Goal: Information Seeking & Learning: Learn about a topic

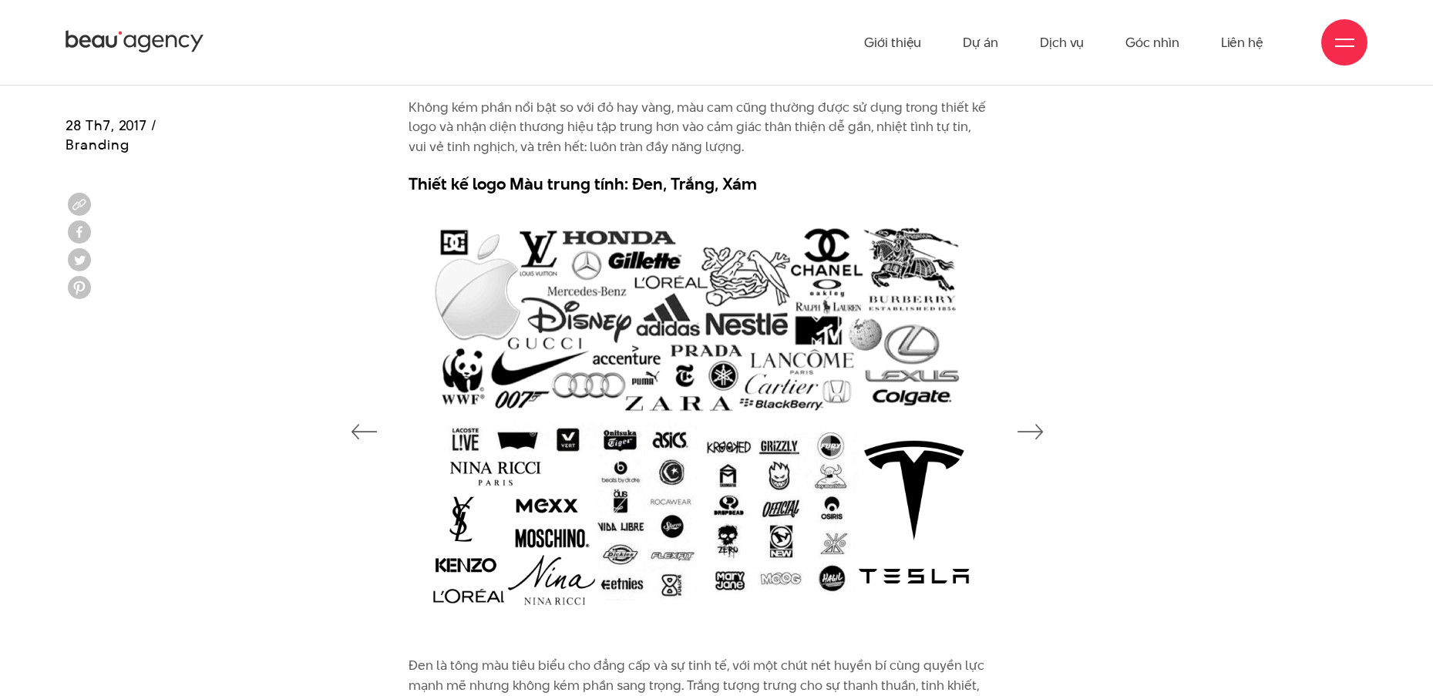
scroll to position [5705, 0]
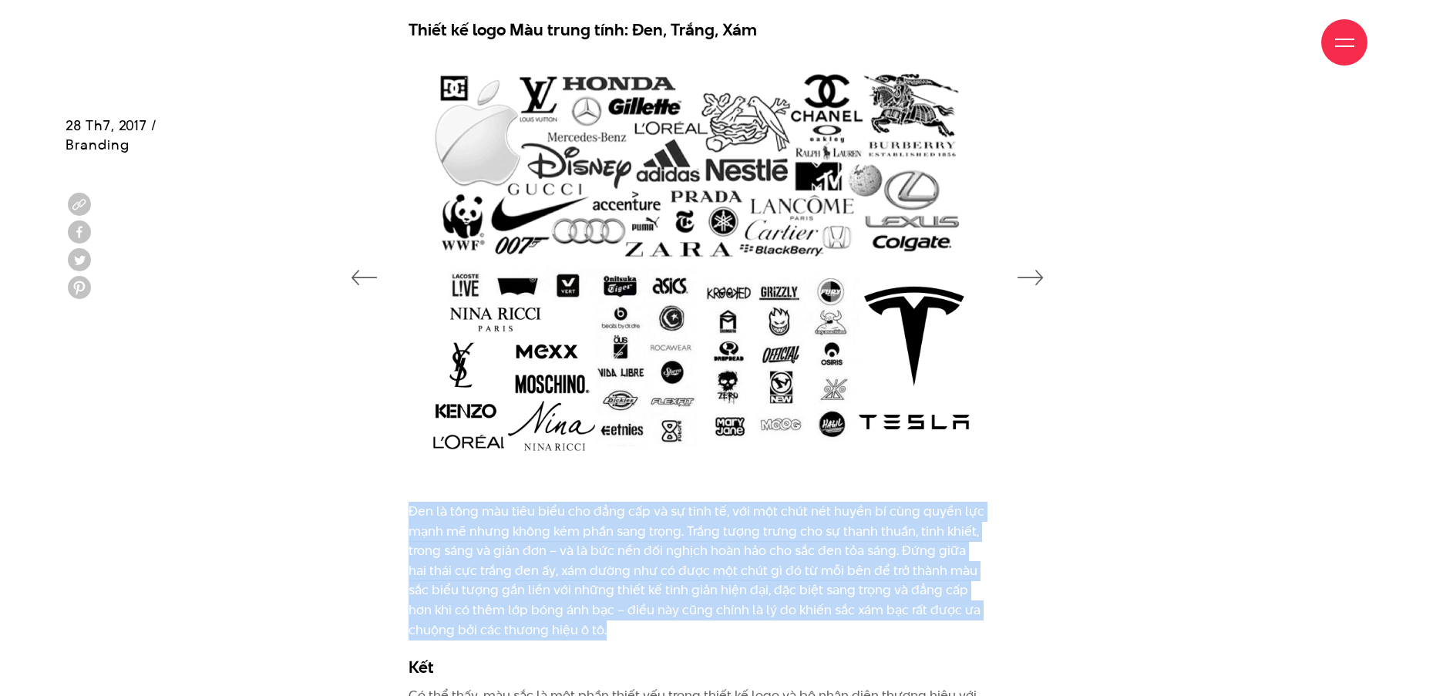
drag, startPoint x: 409, startPoint y: 489, endPoint x: 562, endPoint y: 606, distance: 192.4
click at [562, 606] on p "Đen là tông màu tiêu biểu cho đẳng cấp và sự tinh tế, với một chút nét huyền bí…" at bounding box center [698, 571] width 578 height 138
click at [1047, 601] on div "Đen là tông màu tiêu biểu cho đẳng cấp và sự tinh tế, với một chút nét huyền bí…" at bounding box center [717, 669] width 671 height 334
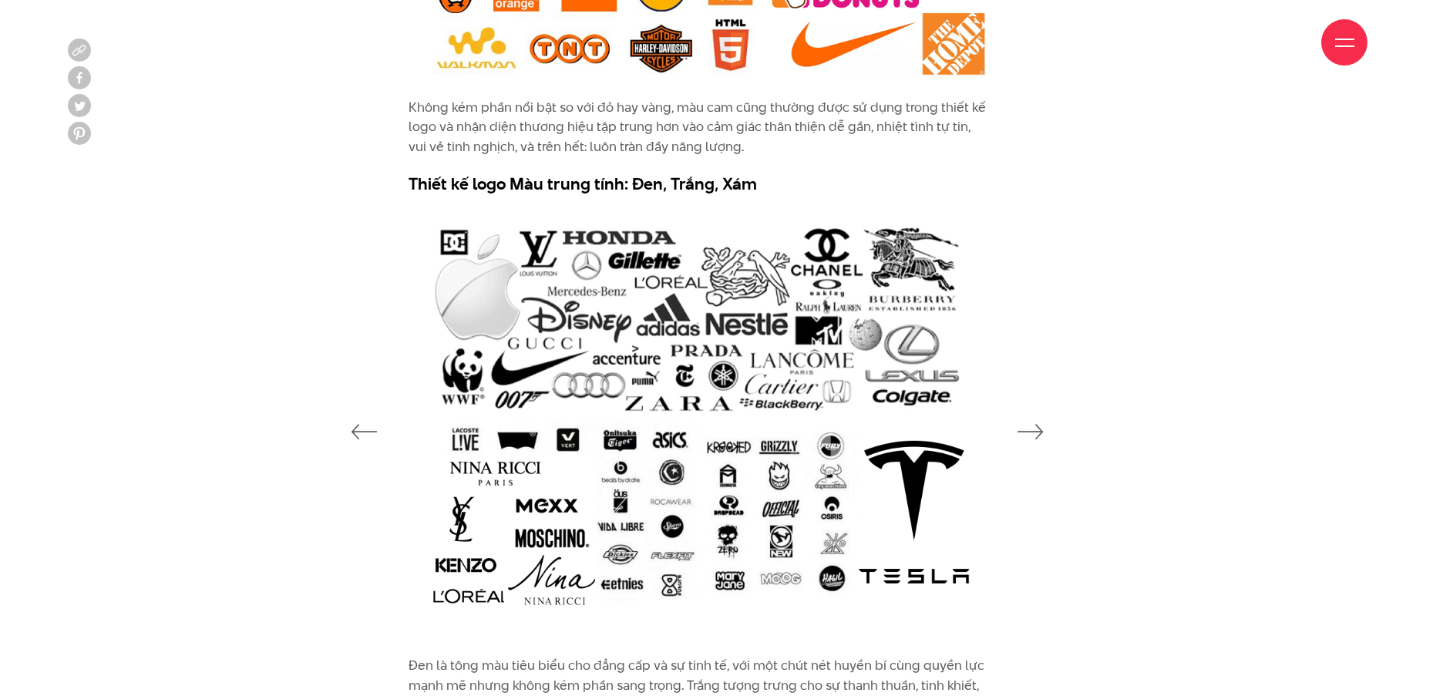
scroll to position [6014, 0]
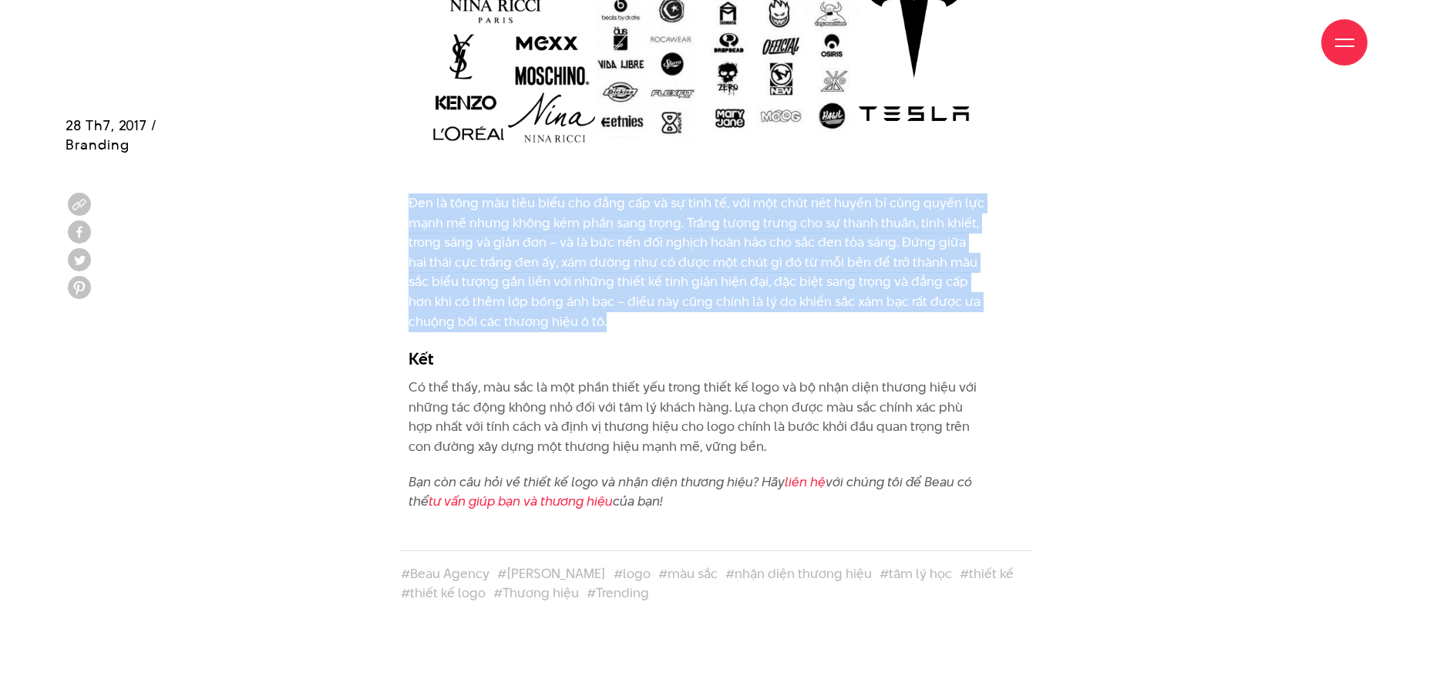
drag, startPoint x: 409, startPoint y: 180, endPoint x: 555, endPoint y: 304, distance: 191.5
click at [555, 304] on p "Đen là tông màu tiêu biểu cho đẳng cấp và sự tinh tế, với một chút nét huyền bí…" at bounding box center [698, 263] width 578 height 138
click at [561, 284] on p "Đen là tông màu tiêu biểu cho đẳng cấp và sự tinh tế, với một chút nét huyền bí…" at bounding box center [698, 263] width 578 height 138
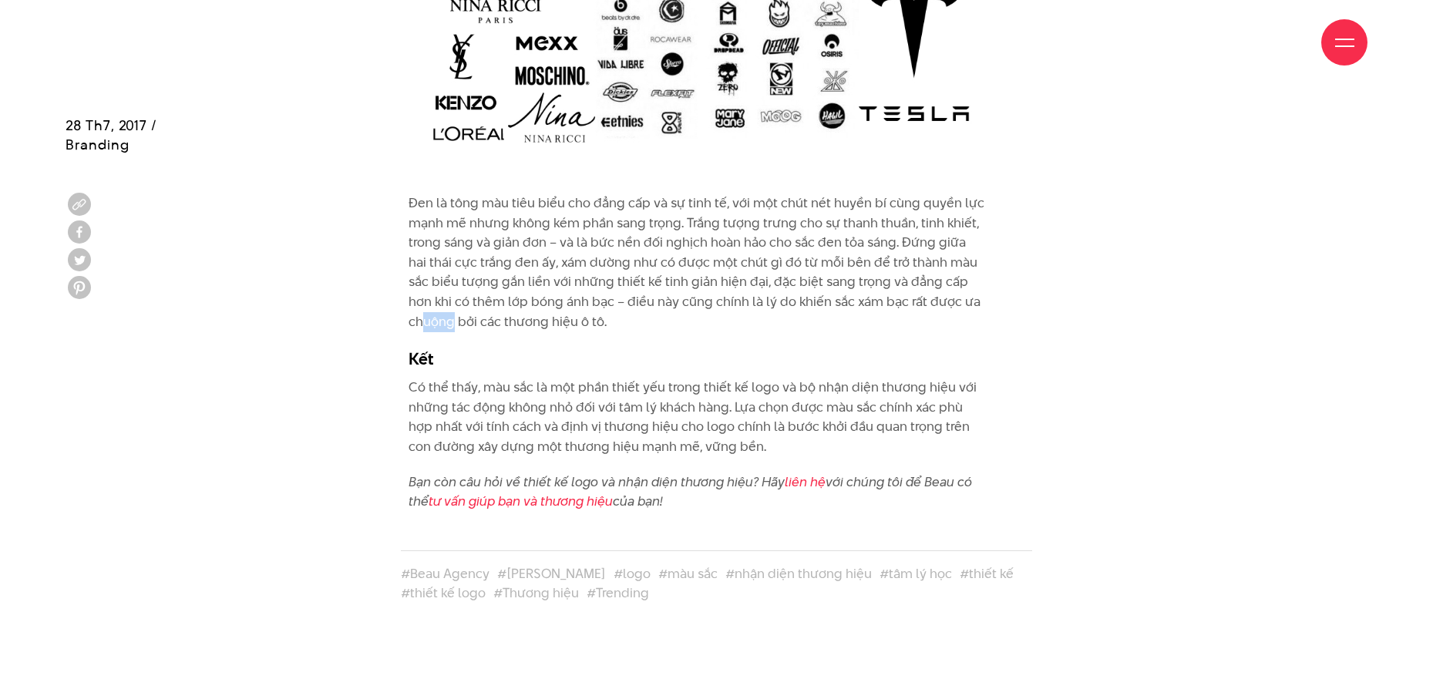
drag, startPoint x: 975, startPoint y: 278, endPoint x: 948, endPoint y: 282, distance: 28.0
click at [948, 282] on p "Đen là tông màu tiêu biểu cho đẳng cấp và sự tinh tế, với một chút nét huyền bí…" at bounding box center [698, 263] width 578 height 138
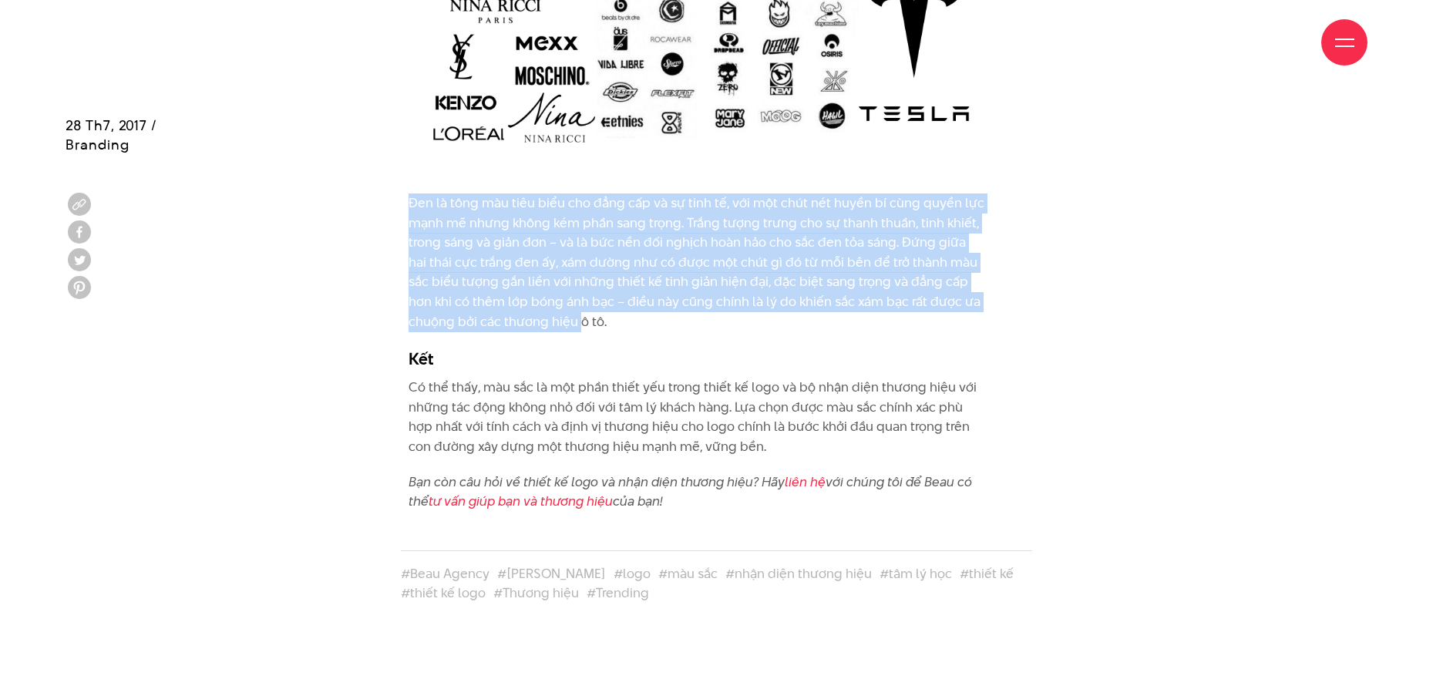
drag, startPoint x: 530, startPoint y: 301, endPoint x: 400, endPoint y: 184, distance: 174.7
click at [400, 194] on div "Đen là tông màu tiêu biểu cho đẳng cấp và sự tinh tế, với một chút nét huyền bí…" at bounding box center [717, 361] width 671 height 334
copy p "Đen là tông màu tiêu biểu cho đẳng cấp và sự tinh tế, với một chút nét huyền bí…"
